Goal: Transaction & Acquisition: Obtain resource

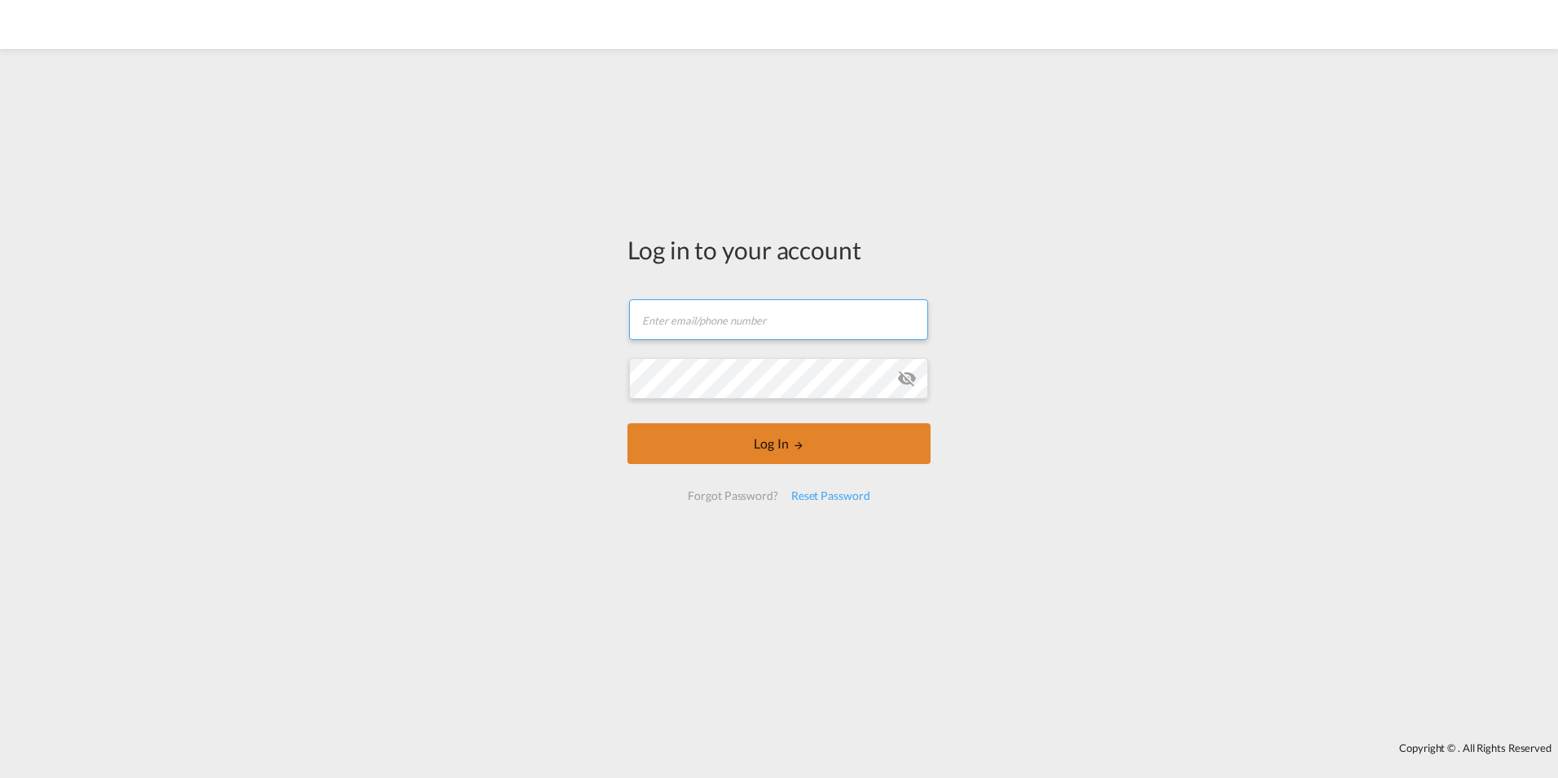
type input "[EMAIL_ADDRESS][DOMAIN_NAME]"
click at [726, 449] on button "Log In" at bounding box center [779, 443] width 303 height 41
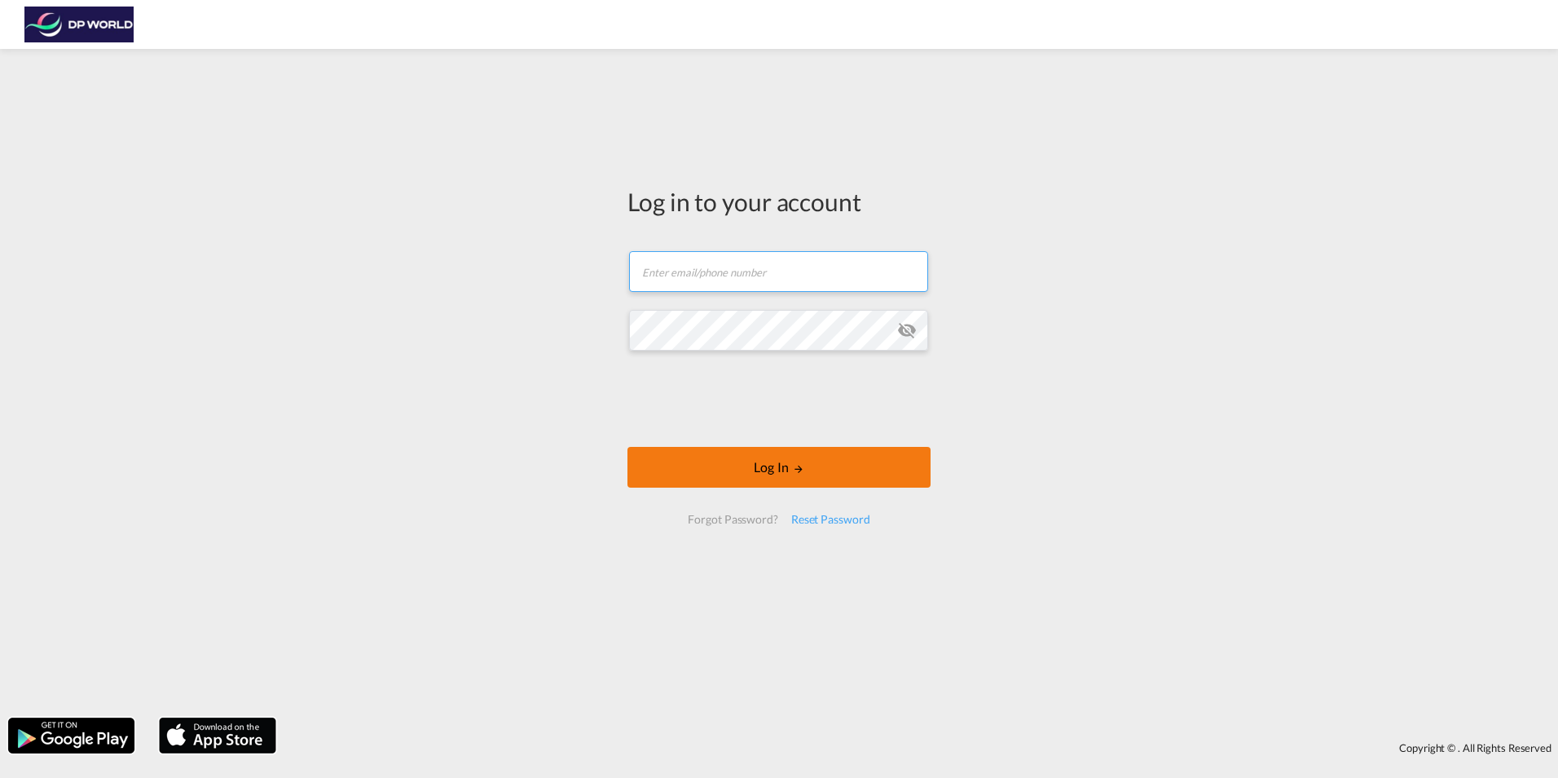
type input "[EMAIL_ADDRESS][DOMAIN_NAME]"
click at [706, 471] on button "Log In" at bounding box center [779, 467] width 303 height 41
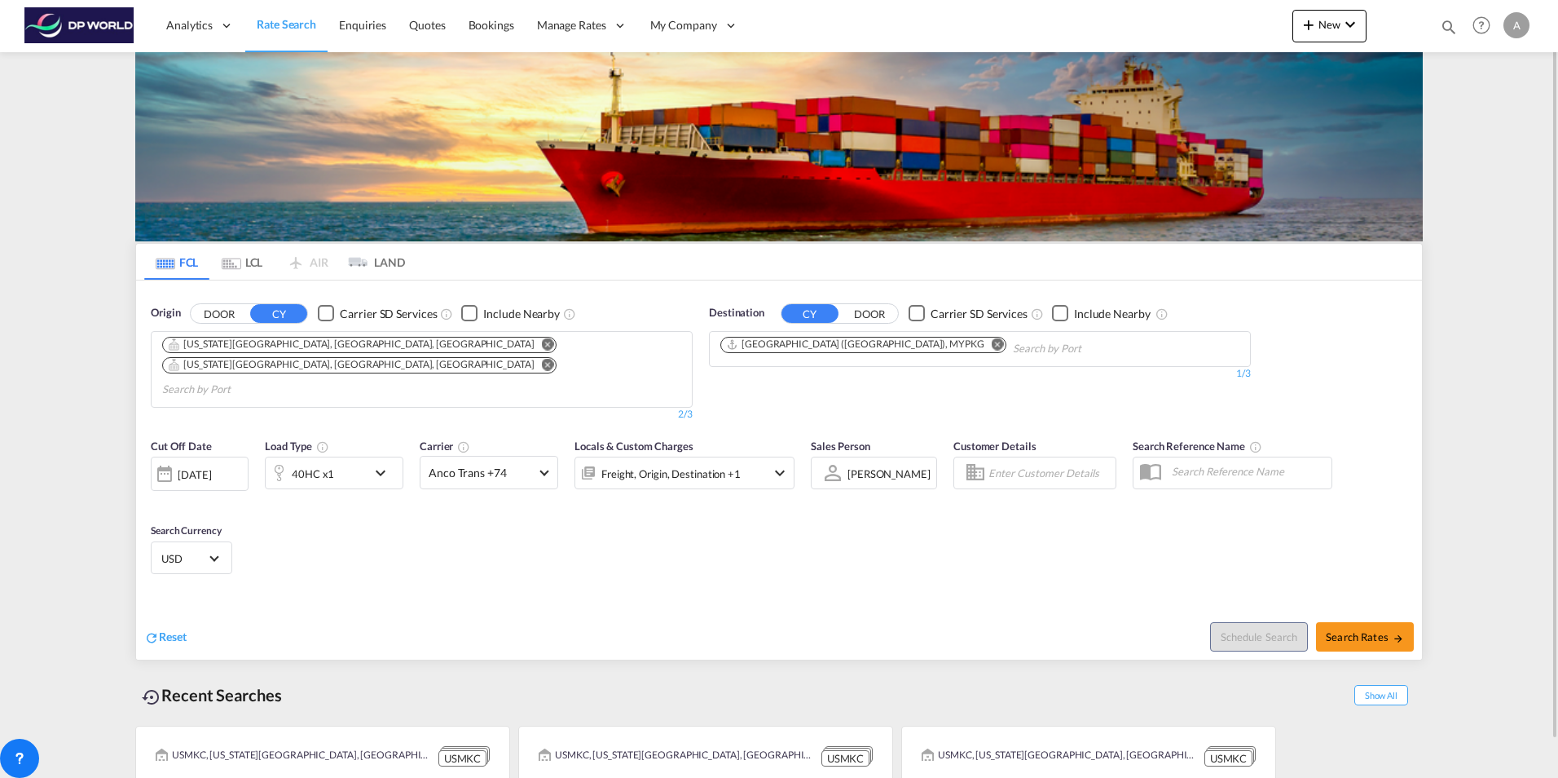
click at [542, 358] on md-icon "Remove" at bounding box center [548, 364] width 12 height 12
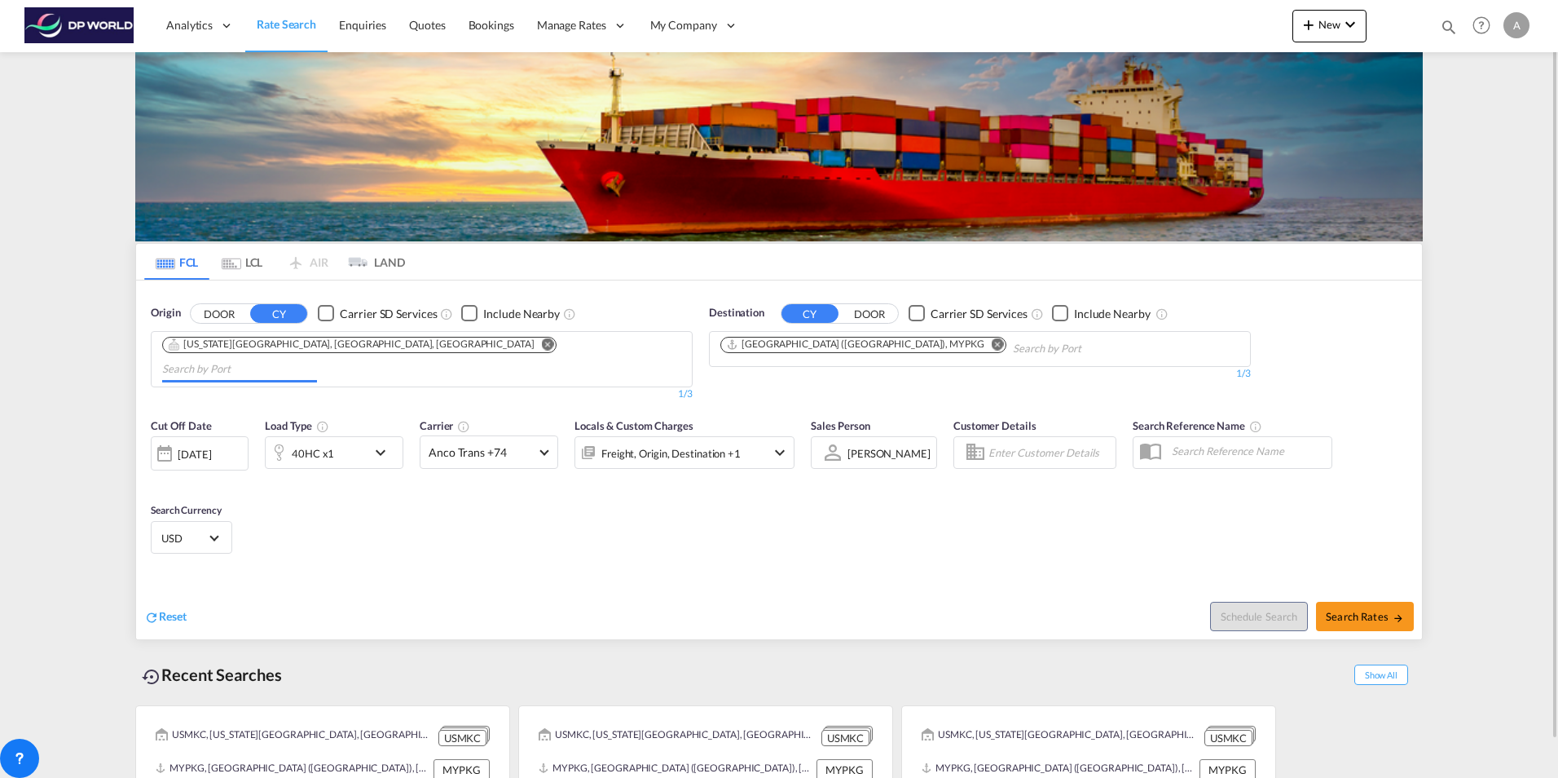
click at [542, 342] on md-icon "Remove" at bounding box center [548, 343] width 12 height 12
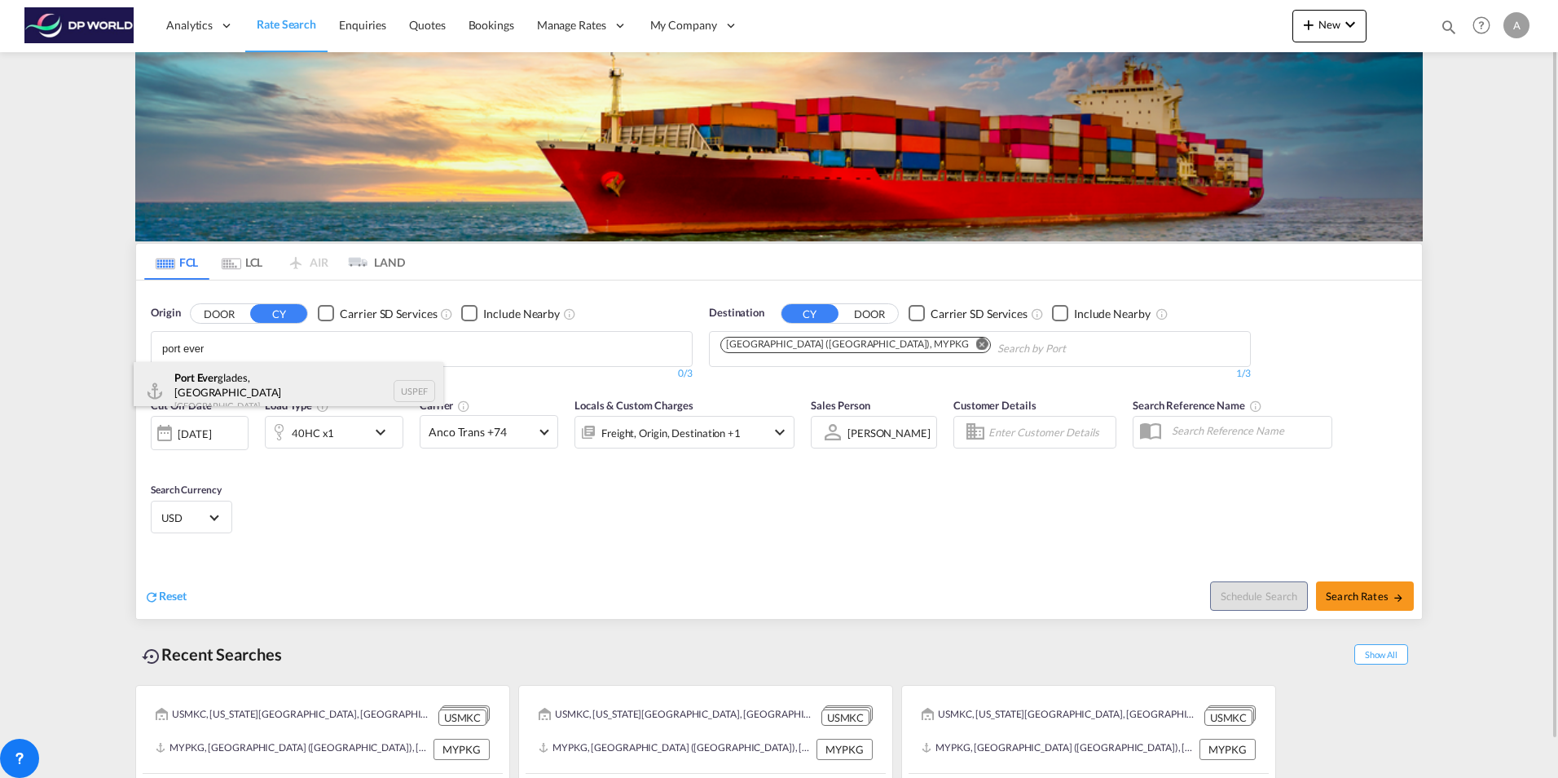
type input "port ever"
click at [256, 380] on div "[GEOGRAPHIC_DATA], [GEOGRAPHIC_DATA] [GEOGRAPHIC_DATA] USPEF" at bounding box center [289, 391] width 310 height 59
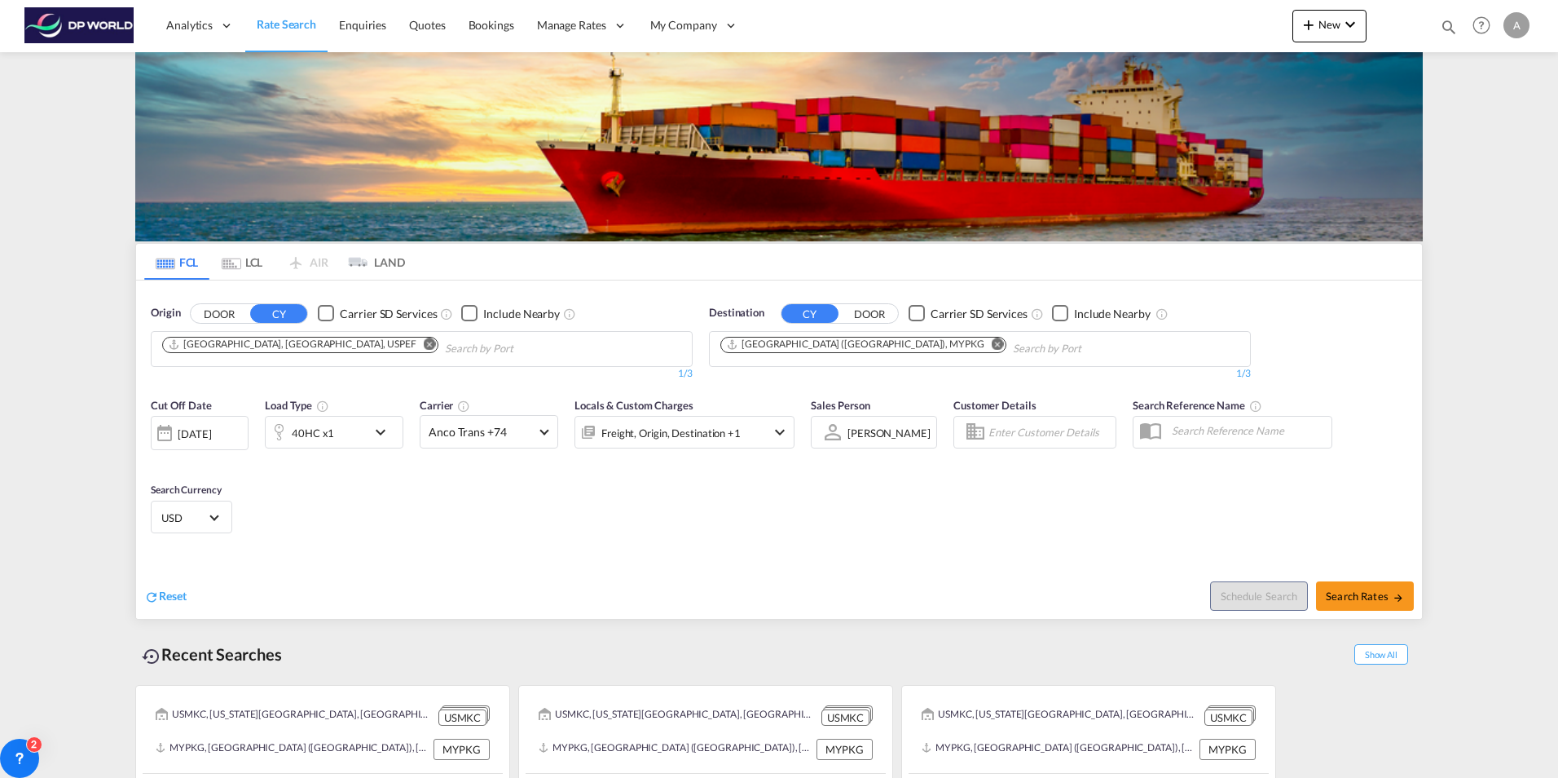
click at [992, 340] on md-icon "Remove" at bounding box center [998, 343] width 12 height 12
click at [904, 350] on body "Analytics Reports Dashboard Rate Search Enquiries Quotes Bookings" at bounding box center [779, 389] width 1558 height 778
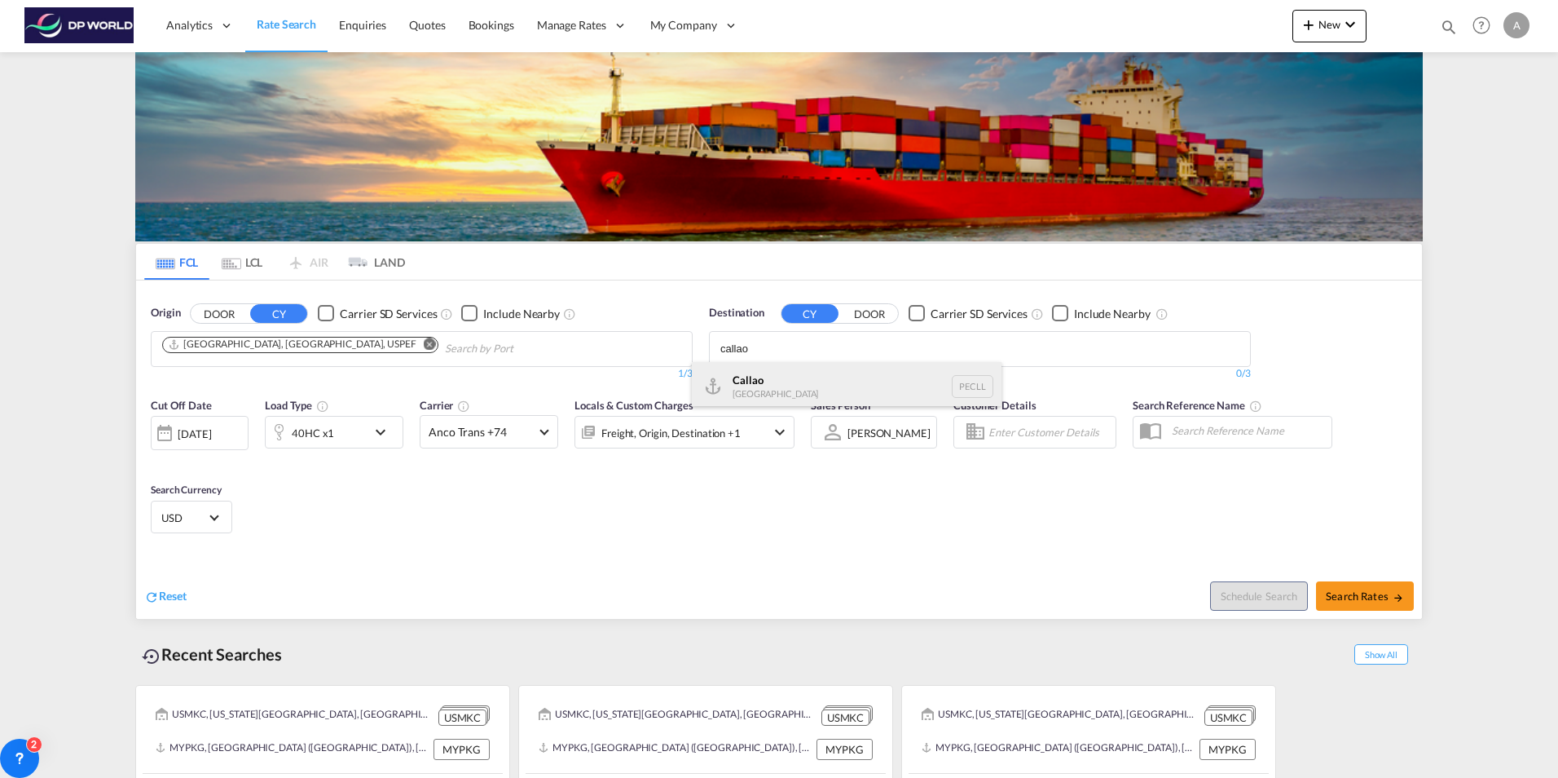
type input "callao"
click at [870, 377] on div "Callao [GEOGRAPHIC_DATA] PECLL" at bounding box center [847, 386] width 310 height 49
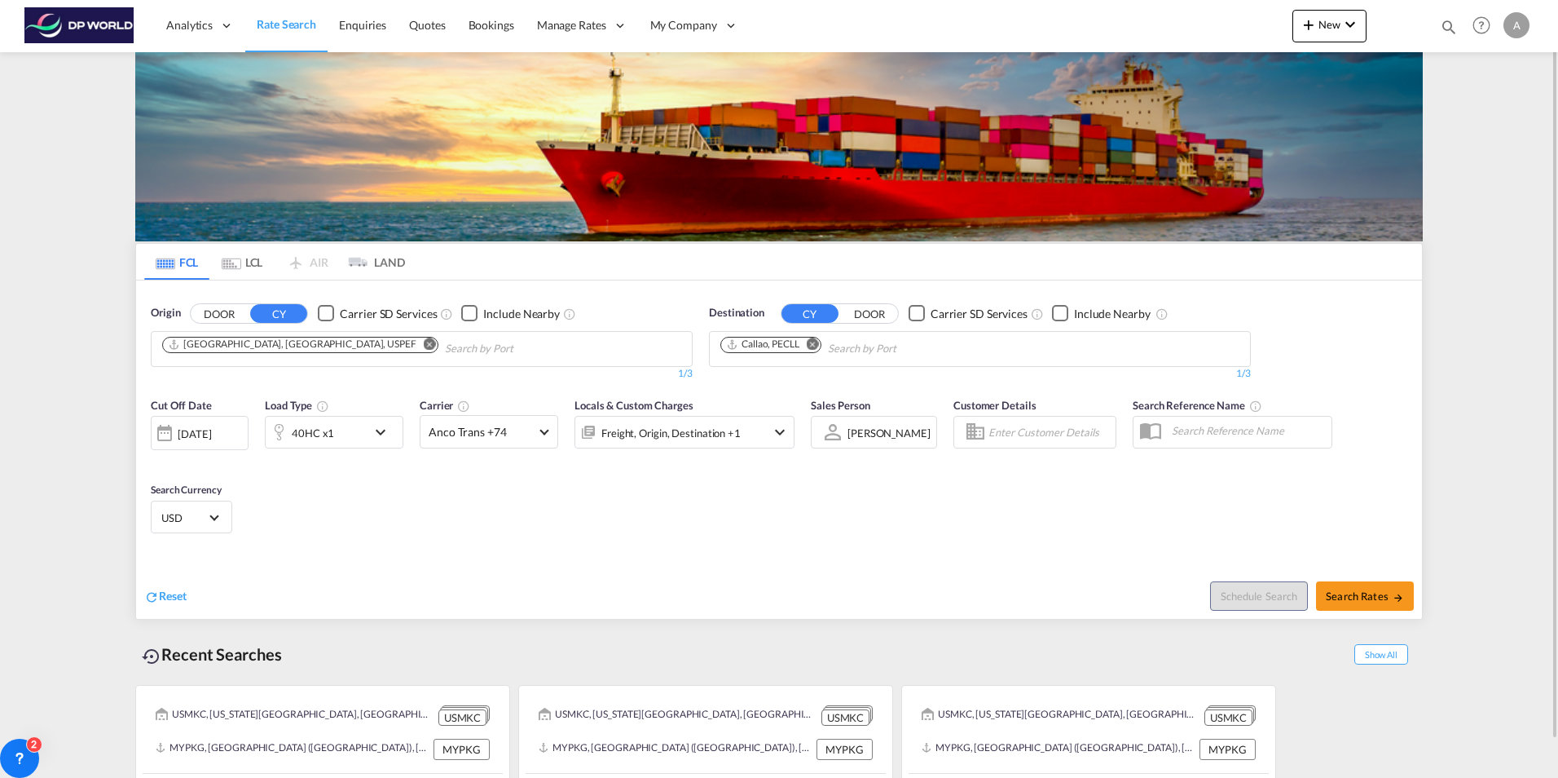
click at [385, 438] on md-icon "icon-chevron-down" at bounding box center [385, 432] width 28 height 20
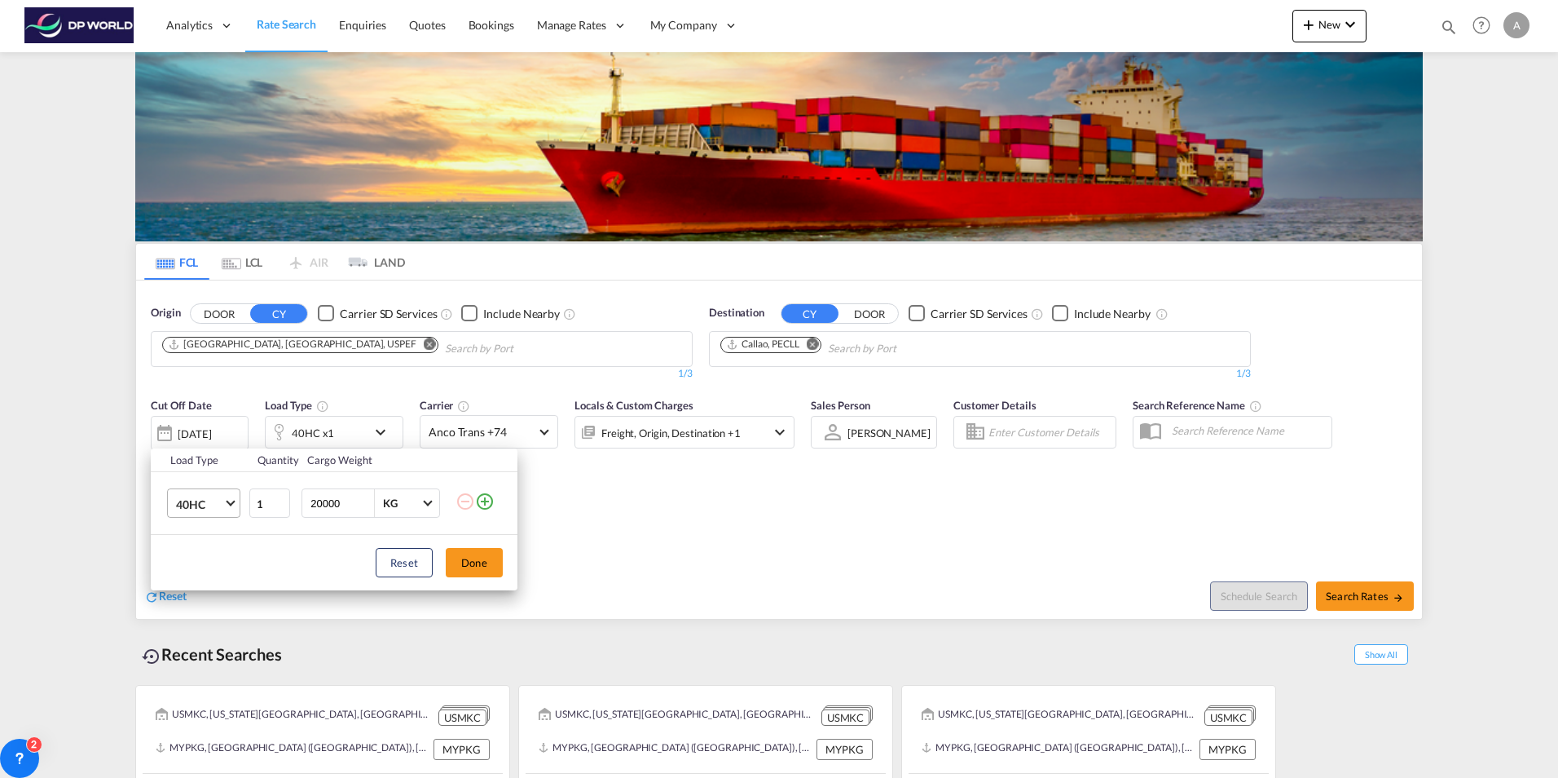
click at [191, 506] on span "40HC" at bounding box center [199, 504] width 47 height 16
click at [218, 425] on md-option "20GP" at bounding box center [218, 425] width 111 height 39
drag, startPoint x: 472, startPoint y: 573, endPoint x: 738, endPoint y: 575, distance: 265.7
click at [474, 573] on button "Done" at bounding box center [474, 562] width 57 height 29
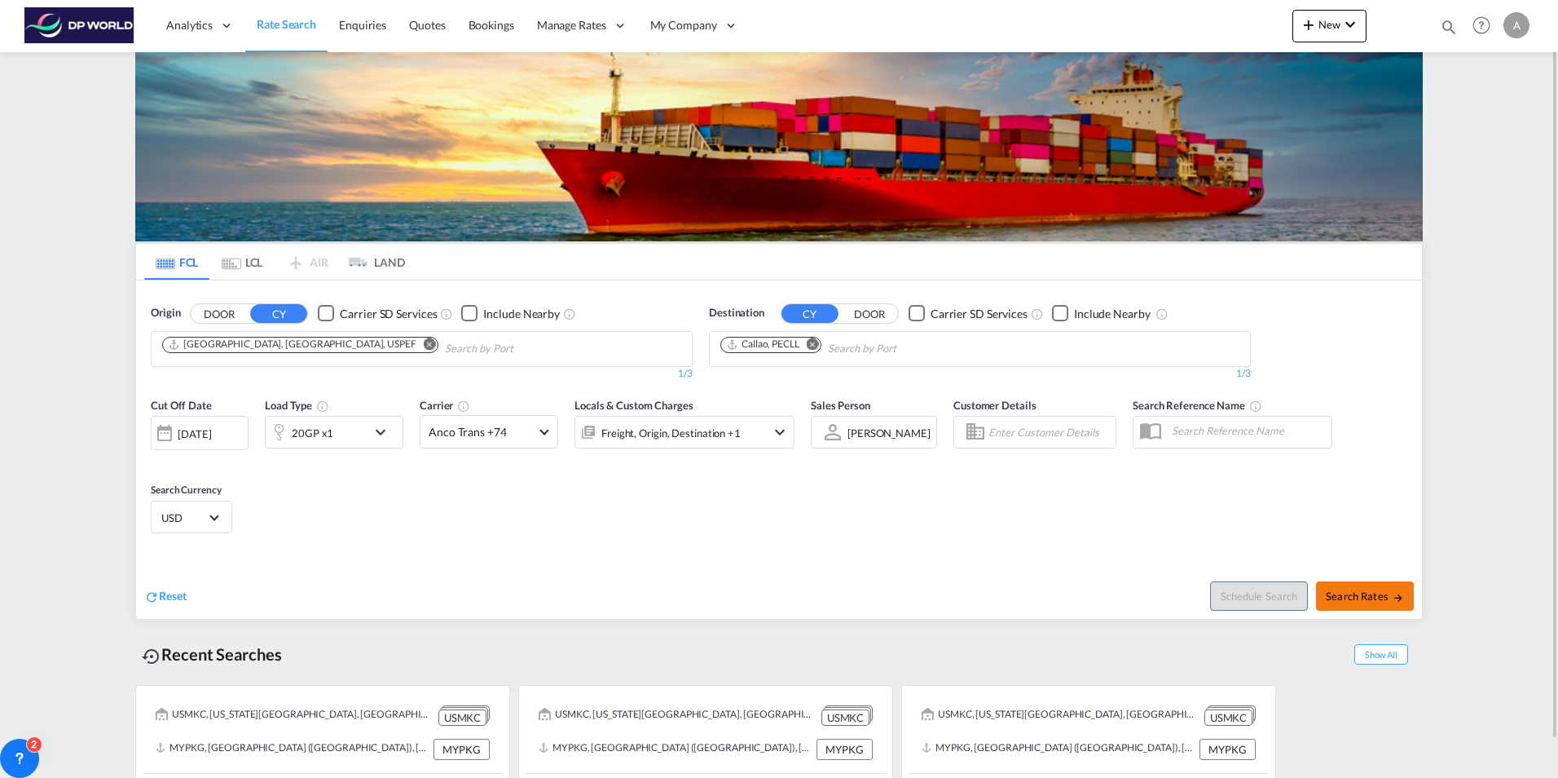
click at [1355, 589] on span "Search Rates" at bounding box center [1365, 595] width 78 height 13
type input "USPEF to PECLL / [DATE]"
